Goal: Contribute content: Contribute content

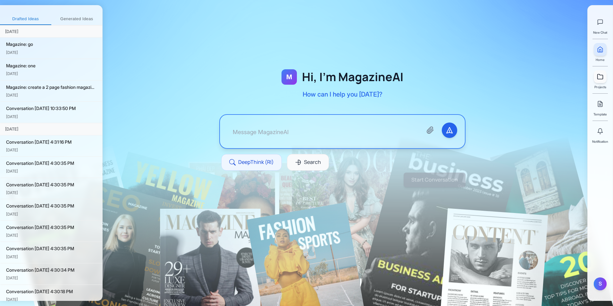
click at [599, 80] on icon at bounding box center [600, 76] width 6 height 6
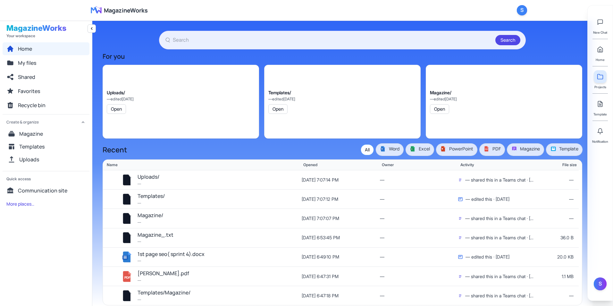
click at [599, 80] on icon at bounding box center [600, 76] width 6 height 6
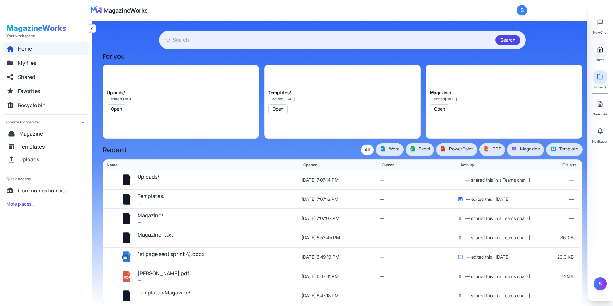
click at [598, 55] on link at bounding box center [600, 49] width 13 height 13
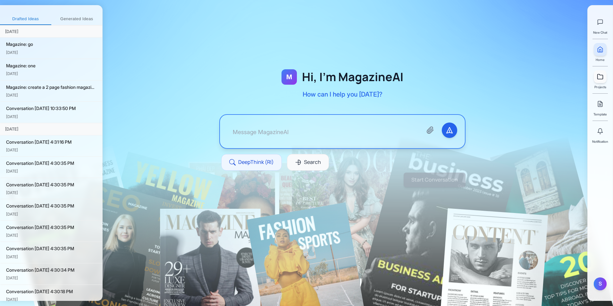
click at [605, 78] on link at bounding box center [600, 76] width 13 height 13
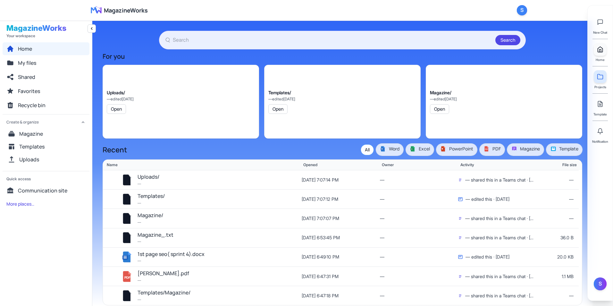
click at [603, 53] on link at bounding box center [600, 49] width 13 height 13
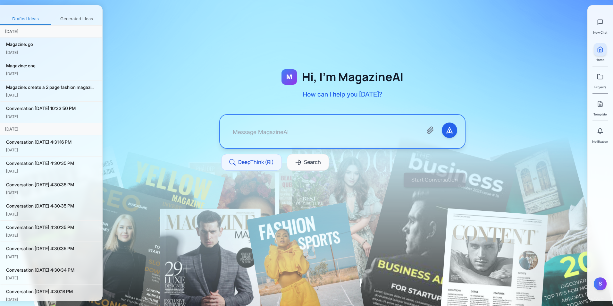
drag, startPoint x: 604, startPoint y: 72, endPoint x: 467, endPoint y: 46, distance: 140.1
click at [467, 46] on div "M Hi, I'm MagazineAI How can I help you [DATE]? DeepThink (RI) Search" at bounding box center [342, 127] width 287 height 183
click at [602, 83] on div "Projects" at bounding box center [600, 79] width 13 height 19
click at [599, 77] on icon at bounding box center [600, 76] width 6 height 6
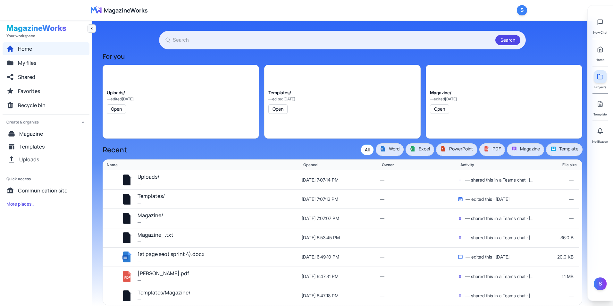
click at [91, 28] on icon "Collapse navigation" at bounding box center [91, 28] width 5 height 5
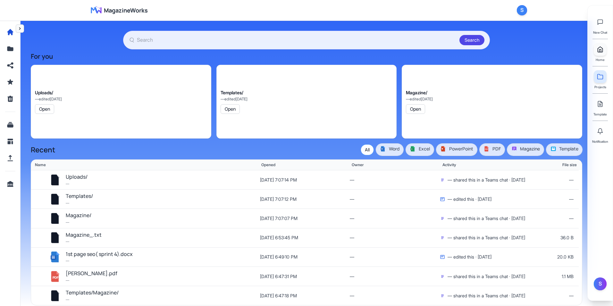
click at [601, 52] on polyline at bounding box center [601, 50] width 2 height 3
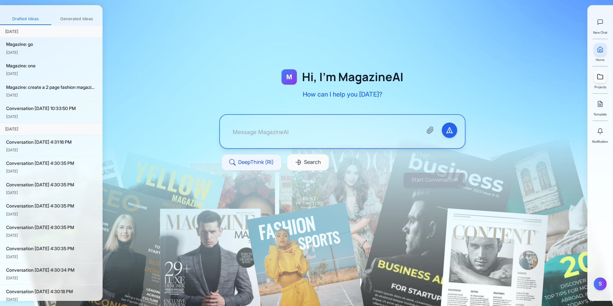
click at [601, 82] on link at bounding box center [600, 76] width 13 height 13
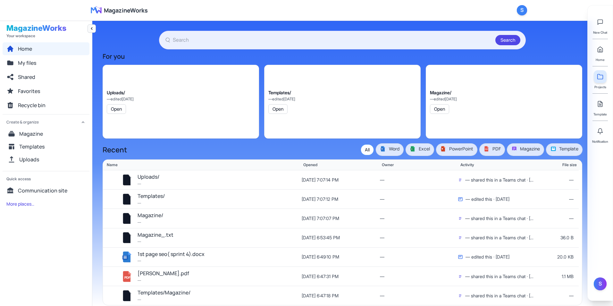
click at [91, 28] on icon "Collapse navigation" at bounding box center [91, 28] width 5 height 5
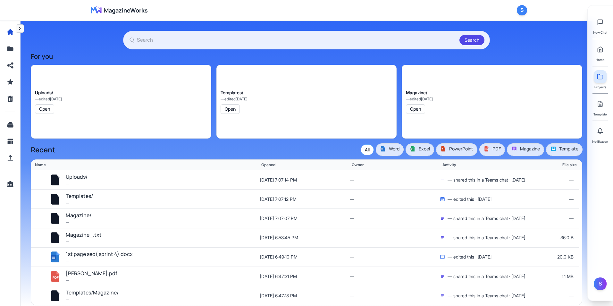
click at [20, 29] on icon "Expand navigation" at bounding box center [20, 28] width 2 height 3
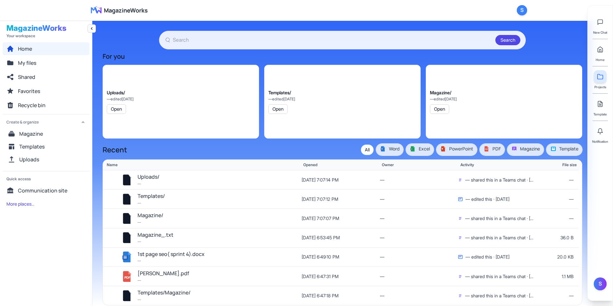
click at [92, 31] on icon "Collapse navigation" at bounding box center [91, 28] width 5 height 5
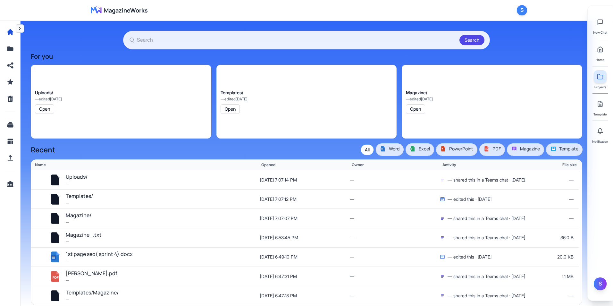
click at [602, 284] on div "S" at bounding box center [600, 283] width 13 height 13
click at [613, 200] on html "MagazineWorks Open user menu S Search For you Uploads/ — edited [DATE] Open Tem…" at bounding box center [306, 153] width 613 height 306
click at [570, 13] on nav "MagazineWorks Open user menu S" at bounding box center [306, 10] width 613 height 21
click at [23, 30] on button "Expand navigation" at bounding box center [20, 28] width 8 height 8
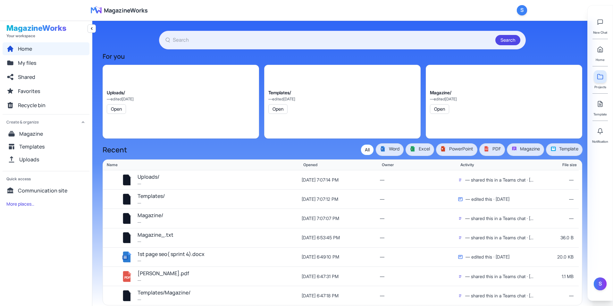
click at [116, 16] on div "MagazineWorks Open user menu S" at bounding box center [306, 10] width 441 height 21
click at [113, 13] on span "MagazineWorks" at bounding box center [126, 10] width 44 height 9
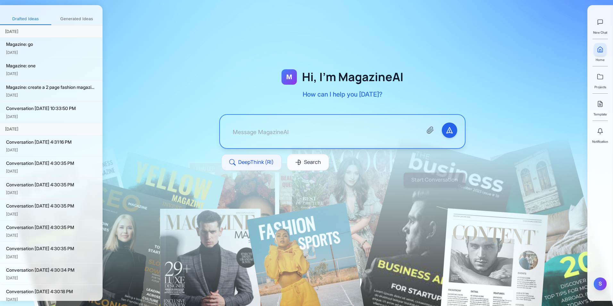
click at [601, 284] on div "S" at bounding box center [600, 283] width 13 height 13
drag, startPoint x: 441, startPoint y: 37, endPoint x: 462, endPoint y: 20, distance: 26.9
click at [462, 20] on div "M Hi, I'm MagazineAI How can I help you [DATE]? DeepThink (RI) Search Start Con…" at bounding box center [358, 153] width 511 height 306
drag, startPoint x: 443, startPoint y: 5, endPoint x: 179, endPoint y: 169, distance: 311.4
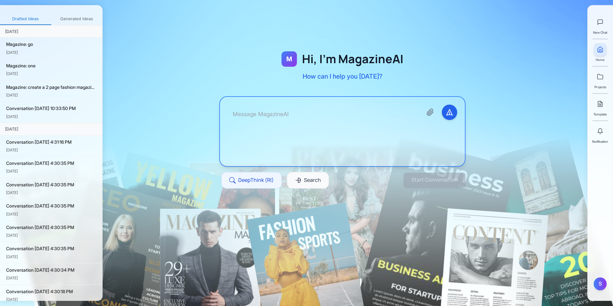
click at [305, 135] on textarea at bounding box center [323, 132] width 190 height 54
click at [420, 182] on button "Start Conversation" at bounding box center [434, 179] width 65 height 15
type textarea "Hello"
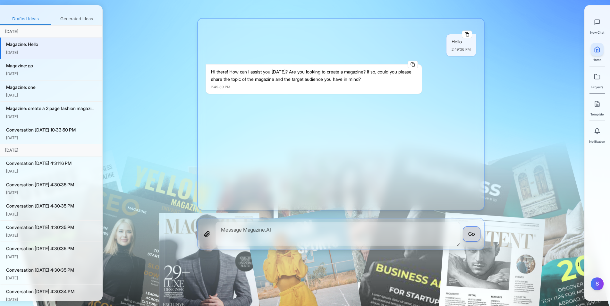
scroll to position [4, 0]
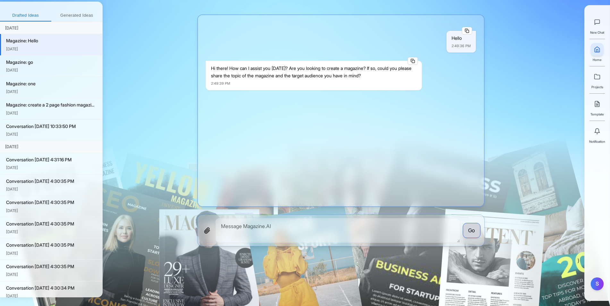
click at [527, 146] on div at bounding box center [341, 124] width 477 height 245
click at [566, 108] on div at bounding box center [341, 124] width 477 height 245
click at [80, 11] on button "Generated Ideas" at bounding box center [76, 16] width 51 height 12
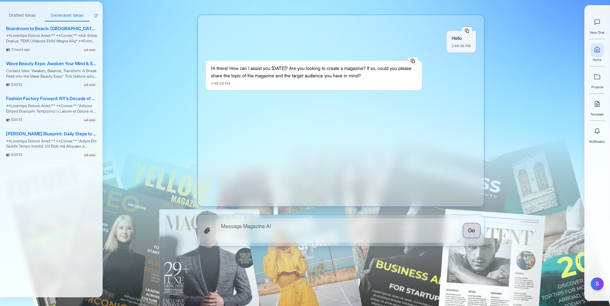
click at [28, 17] on button "Drafted Ideas" at bounding box center [22, 16] width 45 height 12
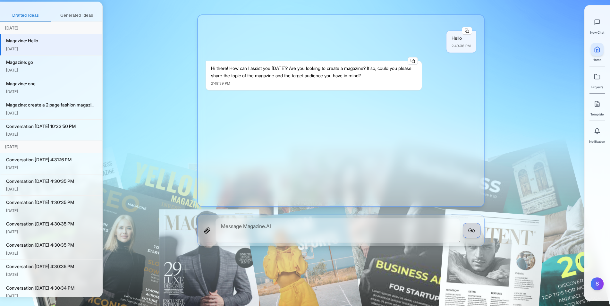
click at [50, 19] on button "Drafted Ideas" at bounding box center [25, 16] width 51 height 12
click at [65, 15] on button "Generated Ideas" at bounding box center [76, 16] width 51 height 12
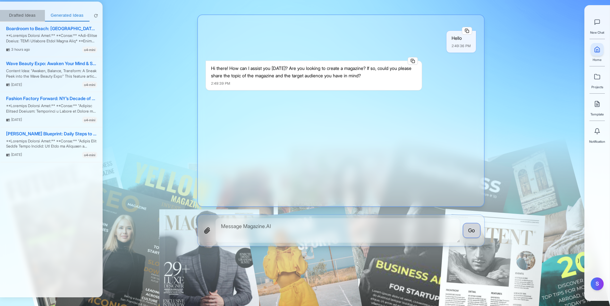
click at [28, 16] on button "Drafted Ideas" at bounding box center [22, 16] width 45 height 12
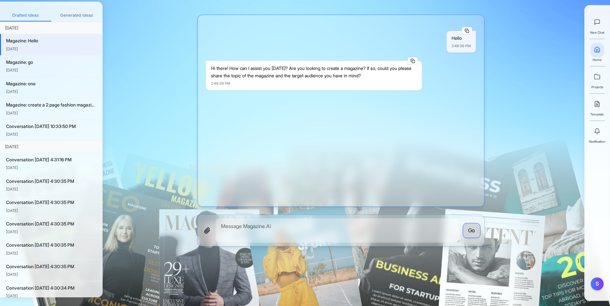
click at [82, 11] on button "Generated Ideas" at bounding box center [76, 16] width 51 height 12
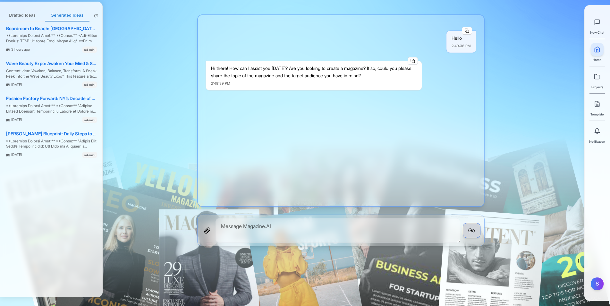
click at [601, 83] on div "Projects" at bounding box center [597, 79] width 13 height 19
click at [600, 80] on link at bounding box center [597, 76] width 13 height 13
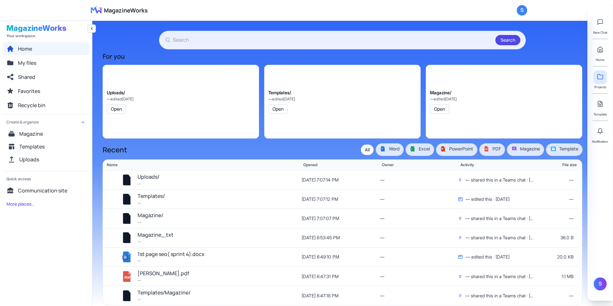
click at [91, 27] on icon "Collapse navigation" at bounding box center [91, 28] width 5 height 5
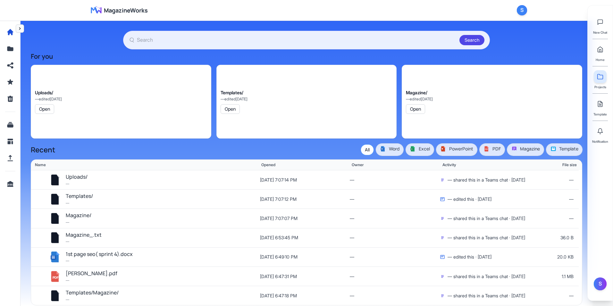
click at [21, 30] on icon "Expand navigation" at bounding box center [19, 28] width 5 height 5
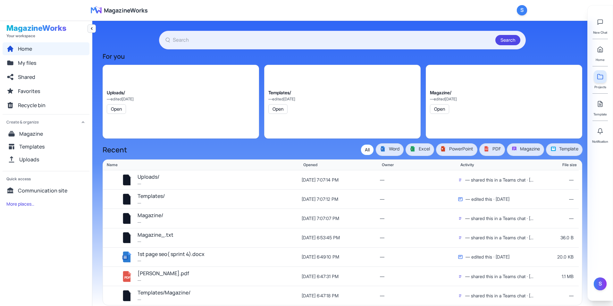
click at [91, 27] on icon "Collapse navigation" at bounding box center [91, 28] width 5 height 5
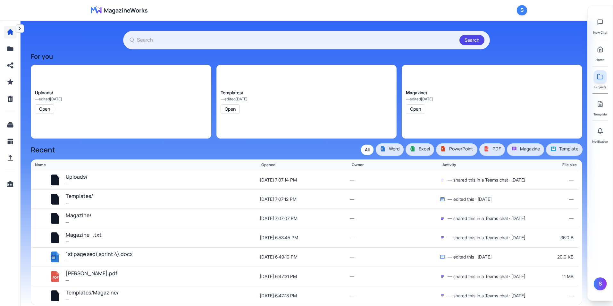
click at [13, 27] on button "Left navigation" at bounding box center [10, 32] width 13 height 13
click at [20, 28] on icon "Expand navigation" at bounding box center [19, 28] width 5 height 5
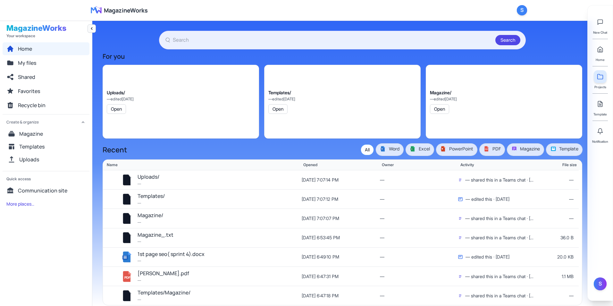
click at [127, 14] on span "MagazineWorks" at bounding box center [126, 10] width 44 height 9
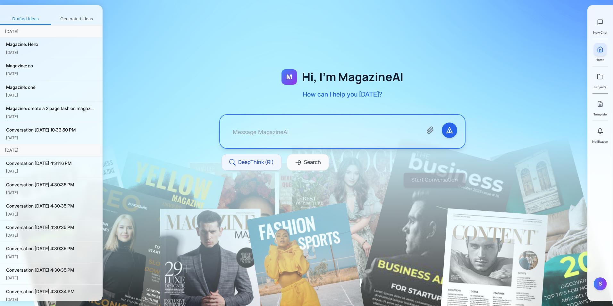
click at [608, 72] on div "New Chat Home Projects Template Notification" at bounding box center [600, 77] width 16 height 133
click at [601, 72] on link at bounding box center [600, 76] width 13 height 13
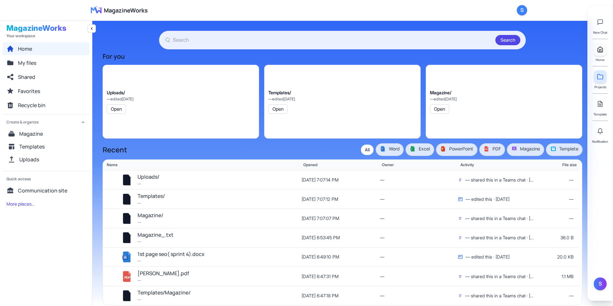
click at [600, 48] on icon at bounding box center [600, 49] width 6 height 6
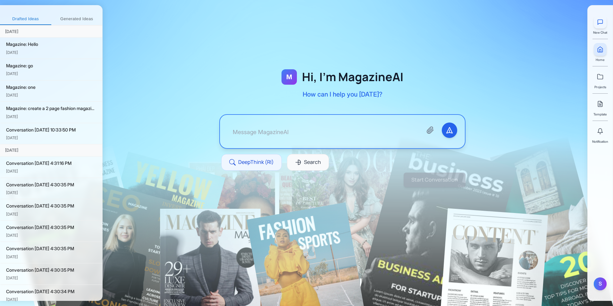
click at [603, 25] on icon at bounding box center [600, 22] width 6 height 6
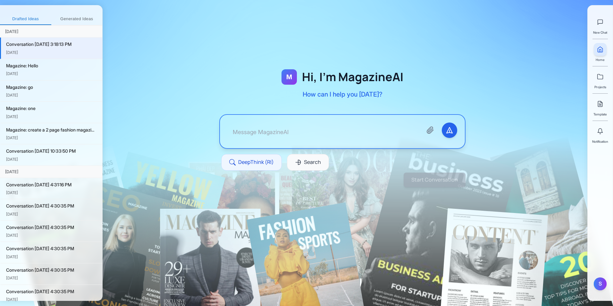
click at [603, 50] on icon at bounding box center [600, 49] width 5 height 5
click at [601, 79] on icon at bounding box center [600, 76] width 6 height 6
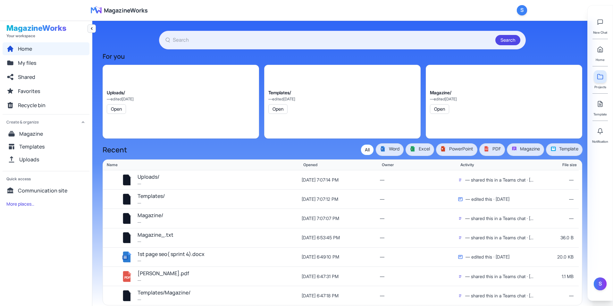
click at [93, 30] on icon "Collapse navigation" at bounding box center [91, 28] width 5 height 5
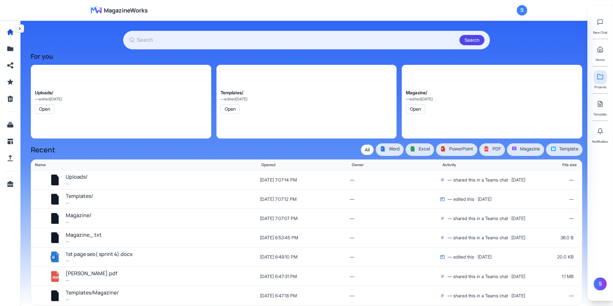
click at [344, 55] on h3 "For you" at bounding box center [307, 56] width 552 height 9
click at [611, 107] on div "New Chat Home Projects Template Notification S" at bounding box center [601, 153] width 26 height 296
click at [598, 109] on link at bounding box center [600, 103] width 13 height 13
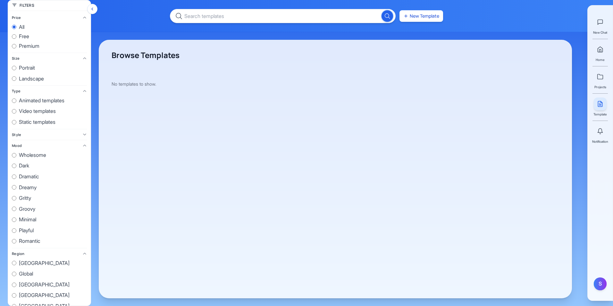
click at [93, 13] on button "Hide filters" at bounding box center [92, 9] width 10 height 10
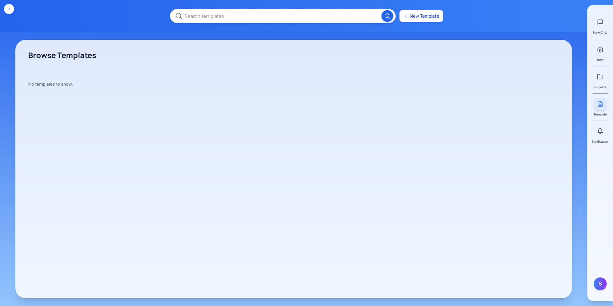
click at [6, 6] on button "Show filters" at bounding box center [9, 9] width 10 height 10
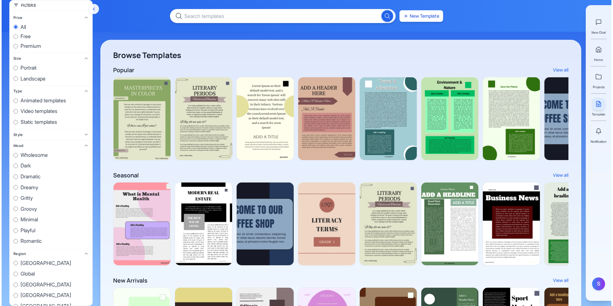
scroll to position [0, 1255]
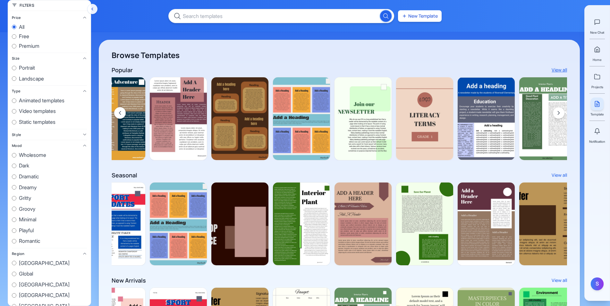
click at [558, 70] on button "View all" at bounding box center [559, 70] width 15 height 6
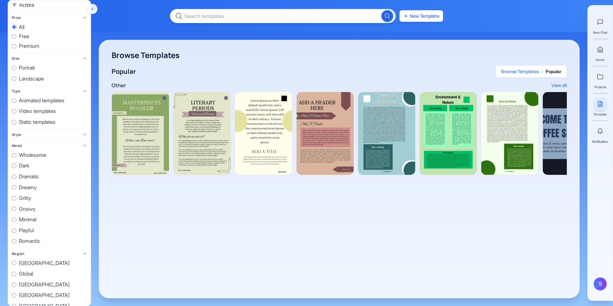
scroll to position [0, 1250]
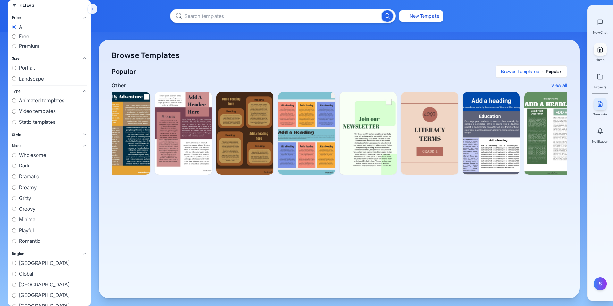
click at [602, 49] on icon at bounding box center [600, 49] width 6 height 6
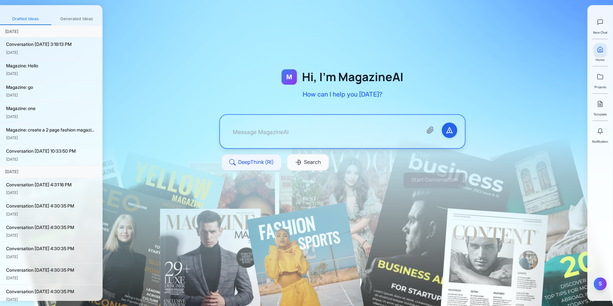
click at [601, 284] on div "S" at bounding box center [600, 283] width 13 height 13
click at [542, 245] on div "M Hi, I'm MagazineAI How can I help you [DATE]? DeepThink (RI) Search Start Con…" at bounding box center [358, 153] width 511 height 306
click at [537, 253] on div "M Hi, I'm MagazineAI How can I help you [DATE]? DeepThink (RI) Search Start Con…" at bounding box center [358, 153] width 511 height 306
drag, startPoint x: 606, startPoint y: 81, endPoint x: 599, endPoint y: 77, distance: 7.9
click at [599, 77] on div "Projects" at bounding box center [600, 79] width 13 height 19
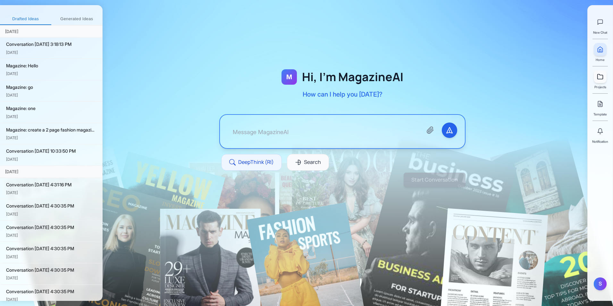
click at [599, 77] on icon at bounding box center [600, 76] width 6 height 6
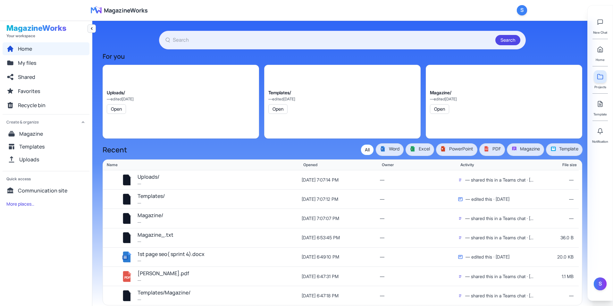
click at [92, 29] on icon "Collapse navigation" at bounding box center [91, 28] width 5 height 5
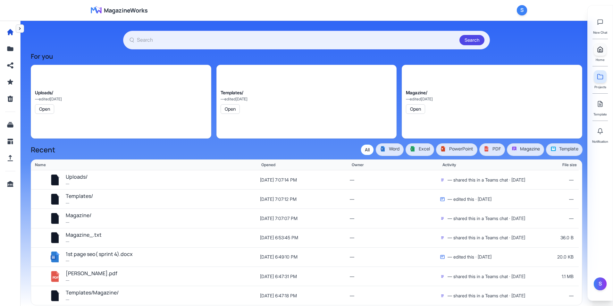
click at [598, 50] on icon at bounding box center [600, 49] width 5 height 5
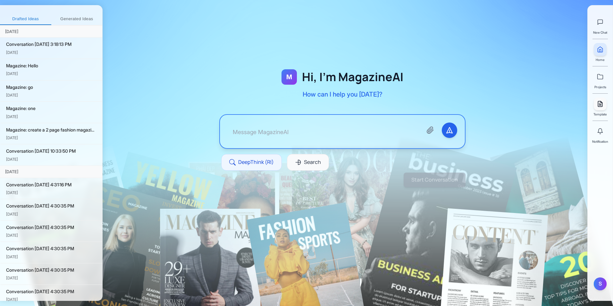
click at [597, 105] on icon at bounding box center [600, 104] width 6 height 6
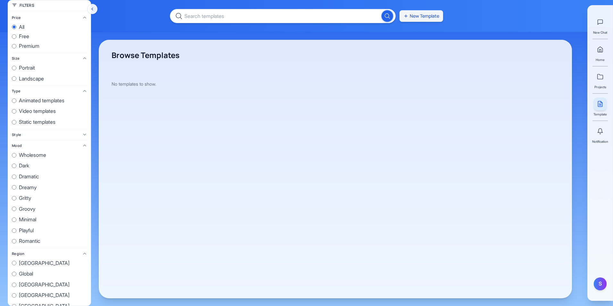
click at [426, 17] on button "New Template" at bounding box center [422, 16] width 44 height 12
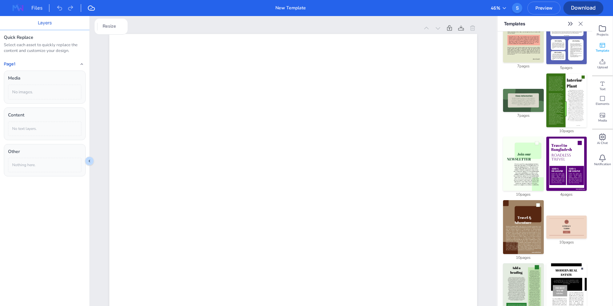
scroll to position [1138, 0]
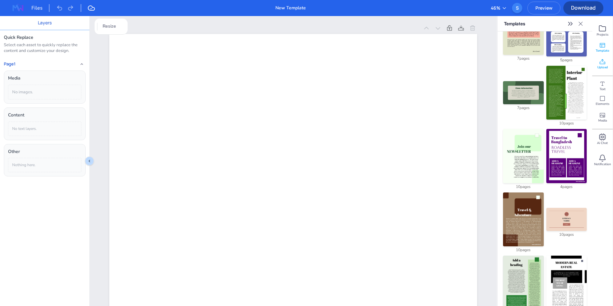
click at [598, 66] on span "Upload" at bounding box center [602, 67] width 11 height 4
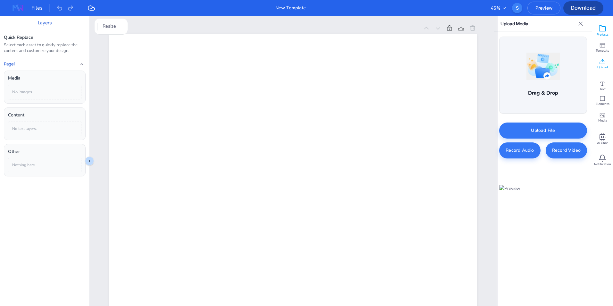
click at [600, 30] on icon at bounding box center [603, 29] width 8 height 8
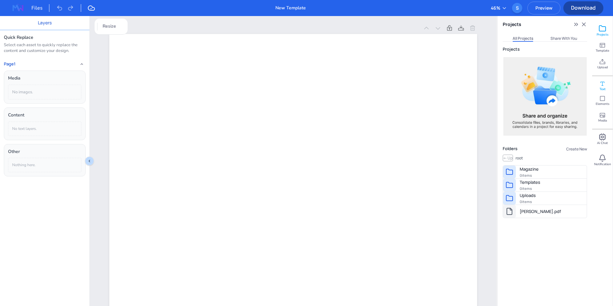
click at [605, 83] on icon at bounding box center [602, 83] width 6 height 6
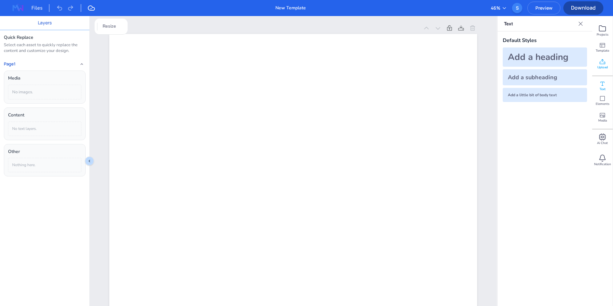
click at [602, 66] on span "Upload" at bounding box center [602, 67] width 11 height 4
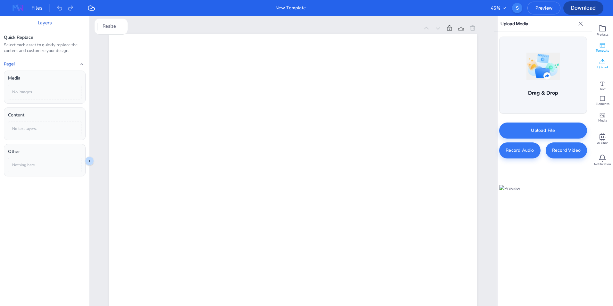
click at [600, 46] on icon at bounding box center [602, 45] width 5 height 4
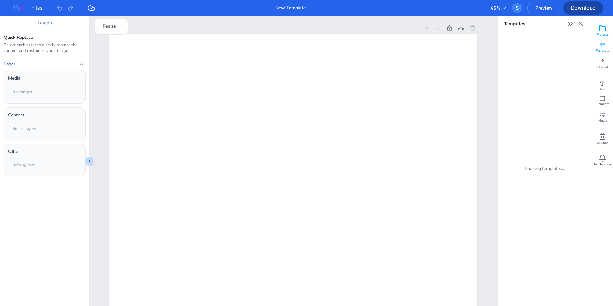
click at [605, 30] on icon at bounding box center [602, 28] width 6 height 5
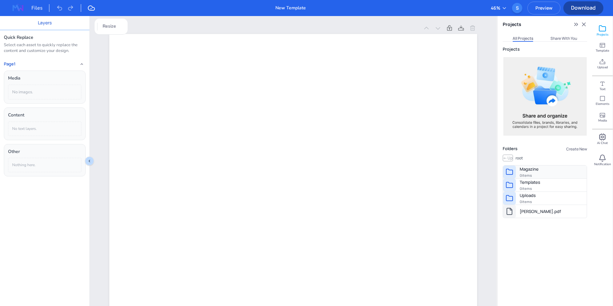
click at [539, 171] on button "Magazine 0 items" at bounding box center [545, 171] width 84 height 13
click at [517, 158] on button "root" at bounding box center [519, 158] width 7 height 6
click at [606, 117] on div "Media" at bounding box center [602, 117] width 21 height 17
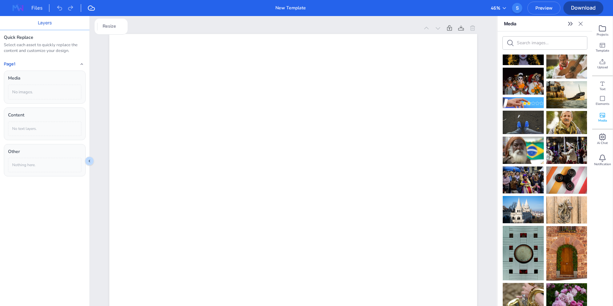
scroll to position [222, 0]
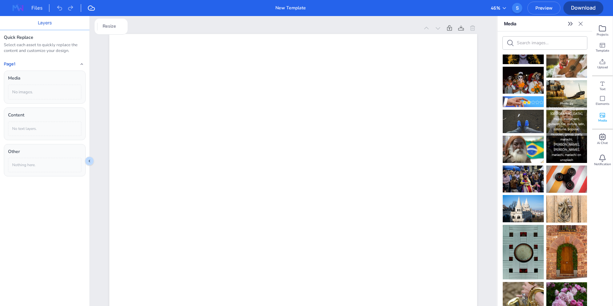
click at [567, 106] on link "[PERSON_NAME], guitar, [GEOGRAPHIC_DATA], music, instrument, guitarist, hat, cu…" at bounding box center [566, 131] width 37 height 50
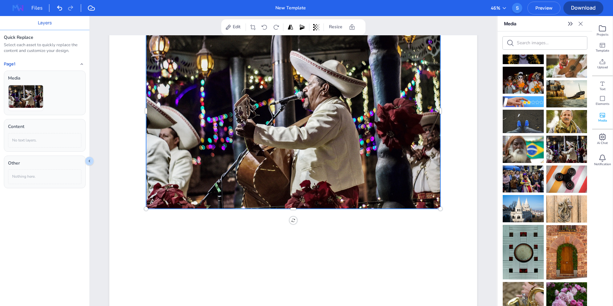
scroll to position [0, 0]
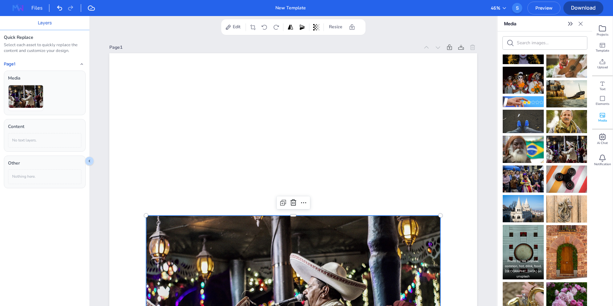
click at [534, 259] on link "tea, popular, common, hot, drink, food, [GEOGRAPHIC_DATA]" at bounding box center [523, 266] width 37 height 14
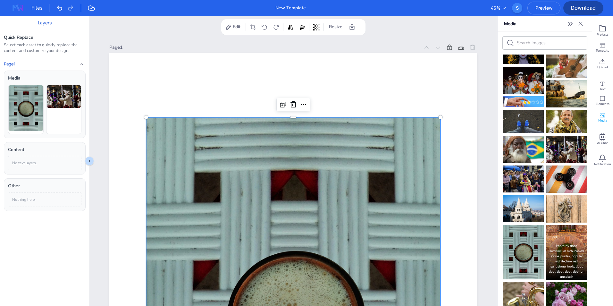
click at [572, 244] on link "door, semicircular arch, carved stone, prades, popular architecture, red sandst…" at bounding box center [566, 259] width 35 height 30
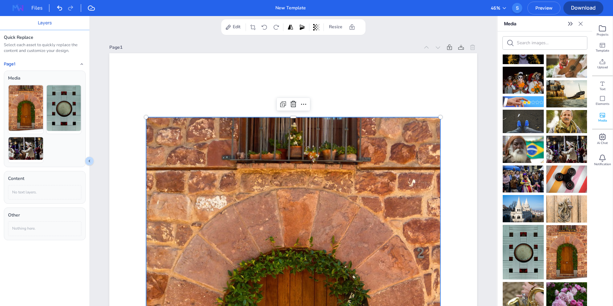
click at [592, 176] on div "Projects Template Upload Text Elements Media Ai Chat Notification" at bounding box center [602, 161] width 21 height 290
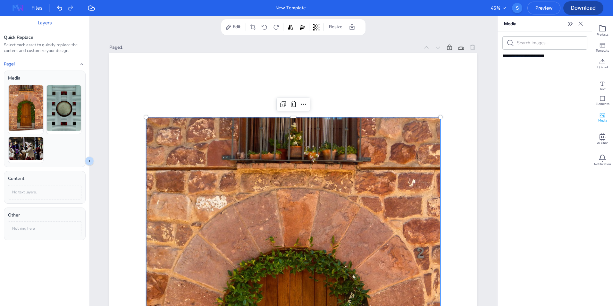
scroll to position [1078, 0]
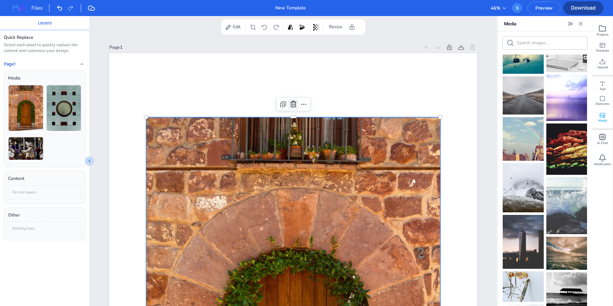
click at [294, 104] on icon at bounding box center [294, 104] width 8 height 8
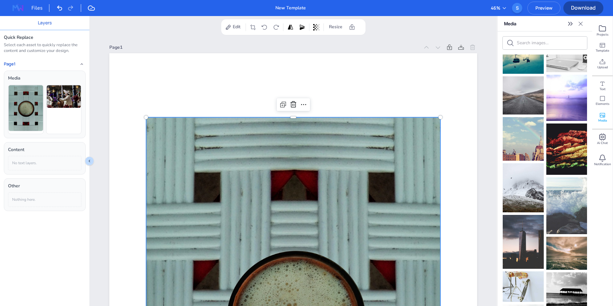
click at [293, 104] on icon at bounding box center [294, 105] width 8 height 8
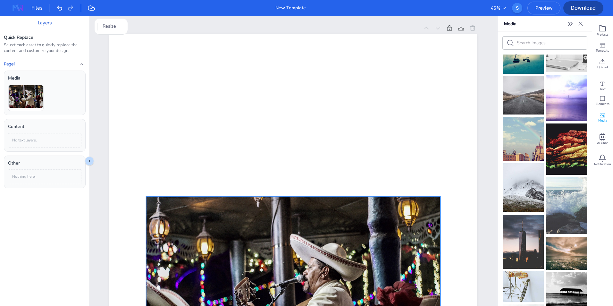
click at [354, 226] on div at bounding box center [293, 294] width 294 height 196
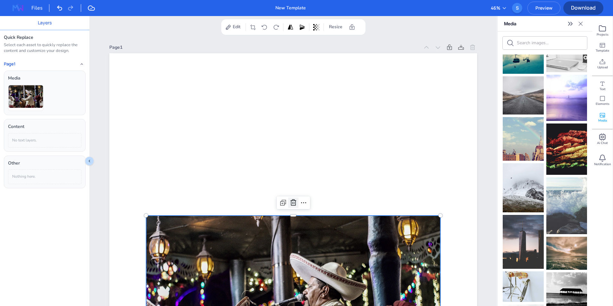
click at [290, 205] on icon at bounding box center [294, 203] width 8 height 8
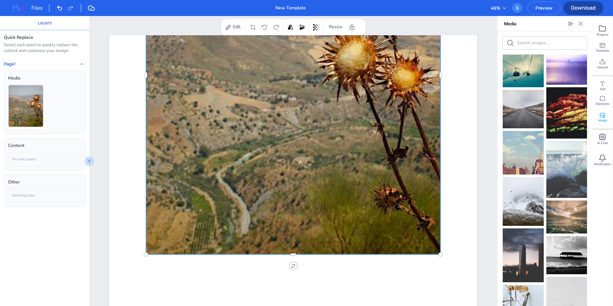
scroll to position [239, 0]
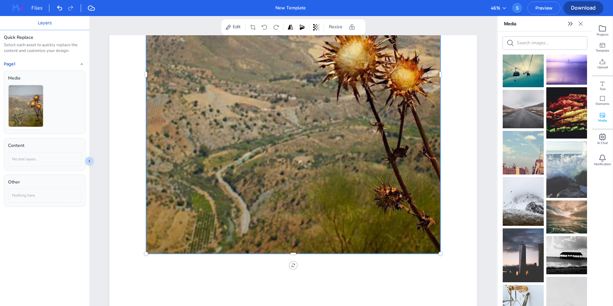
click at [582, 25] on icon "Close" at bounding box center [581, 24] width 6 height 6
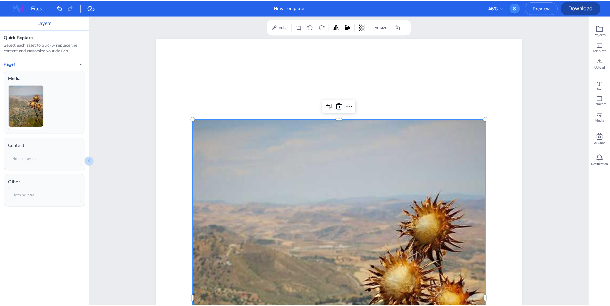
scroll to position [0, 0]
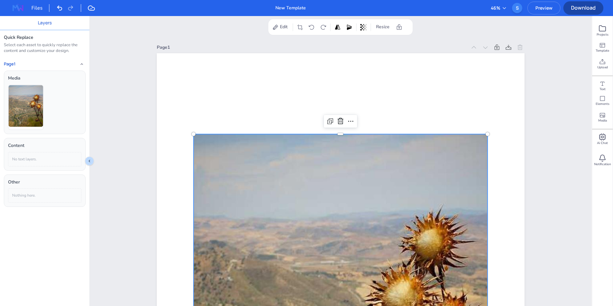
click at [19, 8] on img at bounding box center [18, 8] width 21 height 10
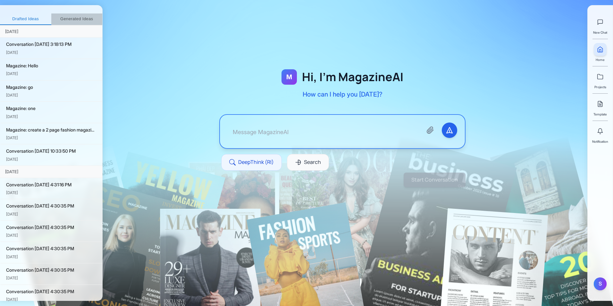
click at [72, 20] on button "Generated Ideas" at bounding box center [76, 19] width 51 height 12
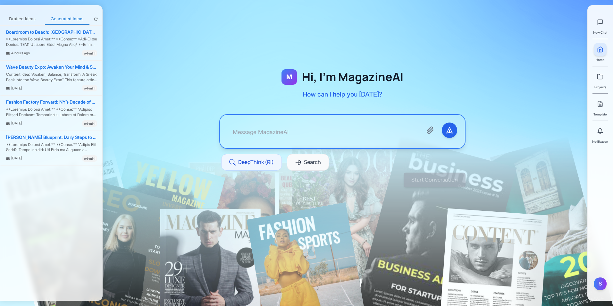
drag, startPoint x: 475, startPoint y: 68, endPoint x: 469, endPoint y: 68, distance: 6.1
click at [475, 68] on div "M Hi, I'm MagazineAI How can I help you [DATE]? DeepThink (RI) Search" at bounding box center [342, 127] width 287 height 183
click at [360, 132] on textarea at bounding box center [323, 132] width 190 height 18
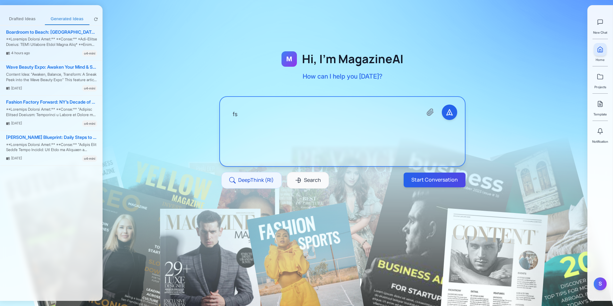
type textarea "f"
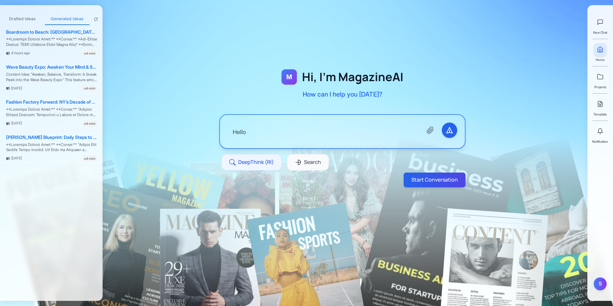
click at [523, 38] on div at bounding box center [343, 112] width 480 height 183
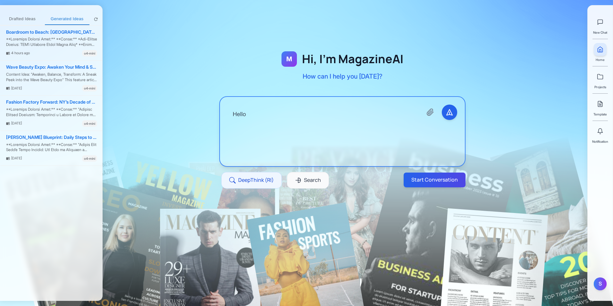
drag, startPoint x: 245, startPoint y: 127, endPoint x: 125, endPoint y: 128, distance: 119.3
click at [125, 128] on div "M Hi, I'm MagazineAI How can I help you [DATE]? Hello DeepThink (RI) Search Sta…" at bounding box center [343, 112] width 480 height 183
click at [431, 179] on button "Start Conversation" at bounding box center [434, 179] width 65 height 15
type textarea "one"
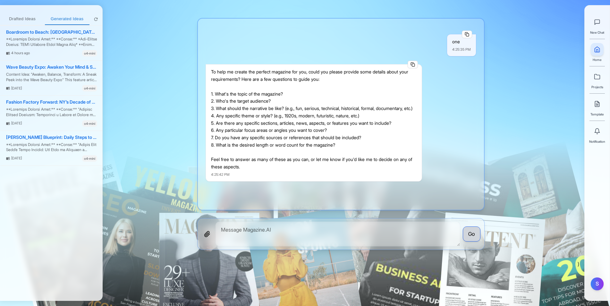
click at [512, 68] on div at bounding box center [341, 127] width 477 height 245
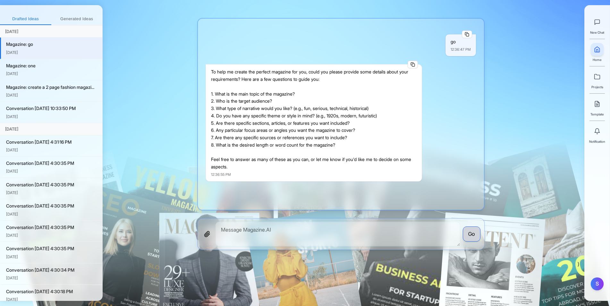
scroll to position [4, 0]
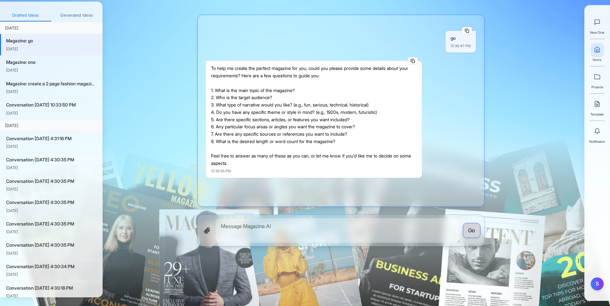
click at [71, 14] on button "Generated Ideas" at bounding box center [76, 16] width 51 height 12
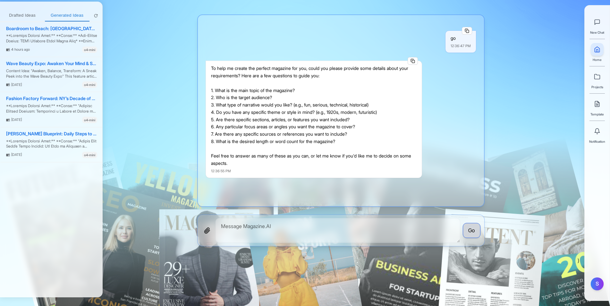
click at [22, 14] on button "Drafted Ideas" at bounding box center [22, 16] width 45 height 12
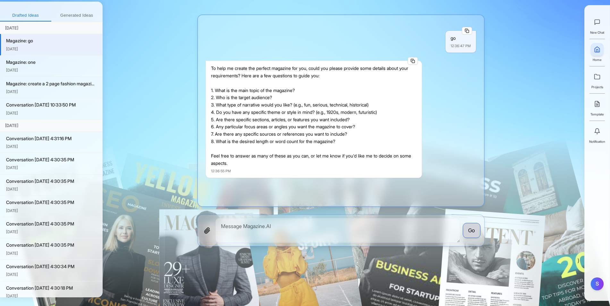
click at [57, 13] on button "Generated Ideas" at bounding box center [76, 16] width 51 height 12
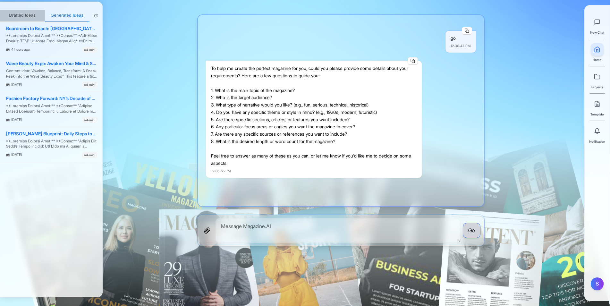
click at [21, 16] on button "Drafted Ideas" at bounding box center [22, 16] width 45 height 12
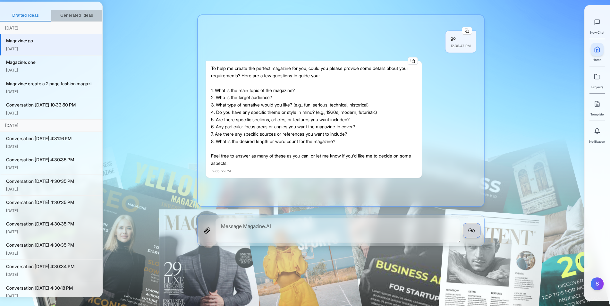
click at [73, 16] on button "Generated Ideas" at bounding box center [76, 16] width 51 height 12
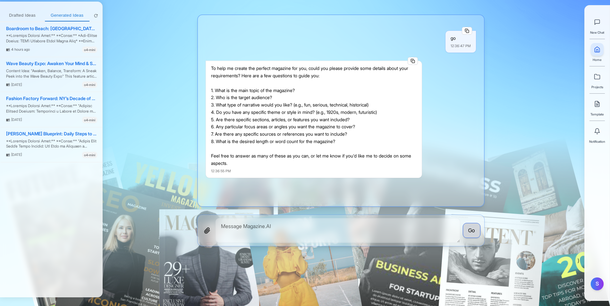
drag, startPoint x: 136, startPoint y: 109, endPoint x: 139, endPoint y: 109, distance: 3.2
click at [136, 109] on div at bounding box center [341, 124] width 477 height 245
click at [600, 284] on div "S" at bounding box center [597, 283] width 13 height 13
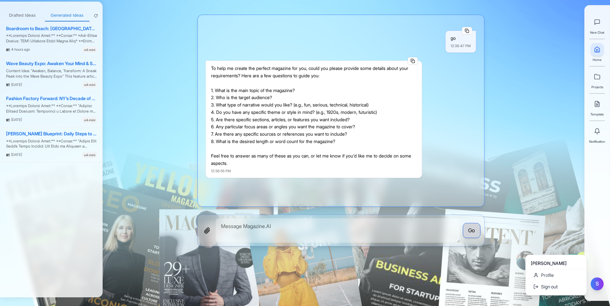
click at [600, 284] on div "S" at bounding box center [597, 283] width 13 height 13
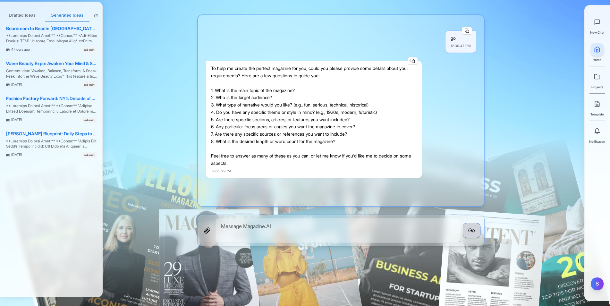
click at [600, 284] on div "S" at bounding box center [597, 283] width 13 height 13
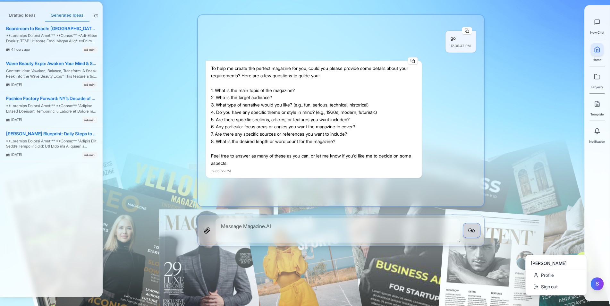
click at [600, 284] on div "S" at bounding box center [597, 283] width 13 height 13
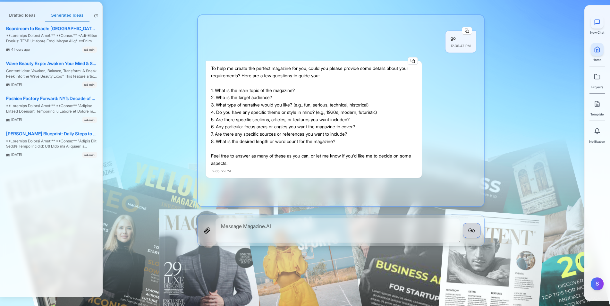
click at [597, 28] on div "New Chat" at bounding box center [597, 25] width 14 height 19
click at [595, 67] on div "New Chat Home Projects Template Notification" at bounding box center [597, 77] width 16 height 133
click at [596, 75] on icon at bounding box center [597, 76] width 6 height 6
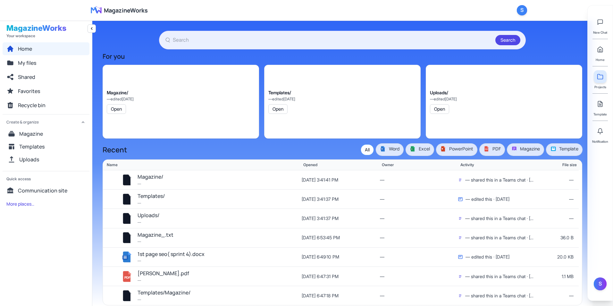
click at [603, 75] on icon at bounding box center [600, 76] width 5 height 5
click at [602, 51] on icon at bounding box center [600, 49] width 6 height 6
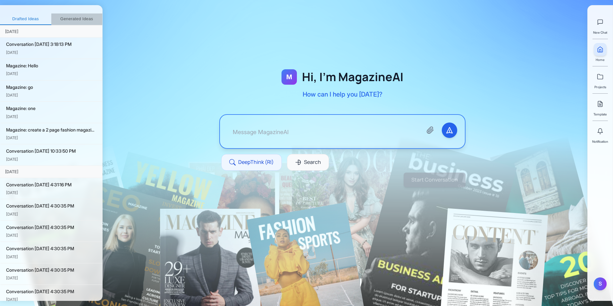
click at [82, 19] on button "Generated Ideas" at bounding box center [76, 19] width 51 height 12
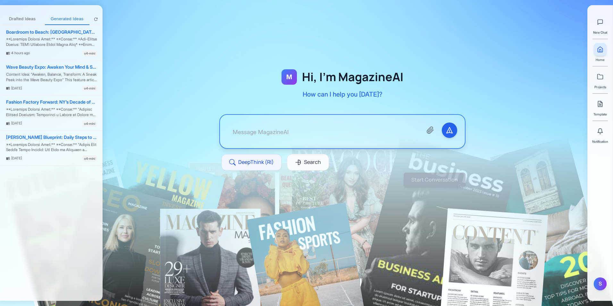
click at [29, 18] on button "Drafted Ideas" at bounding box center [22, 19] width 45 height 12
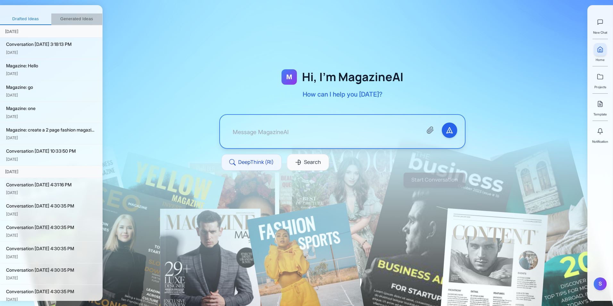
click at [80, 18] on button "Generated Ideas" at bounding box center [76, 19] width 51 height 12
